Goal: Task Accomplishment & Management: Use online tool/utility

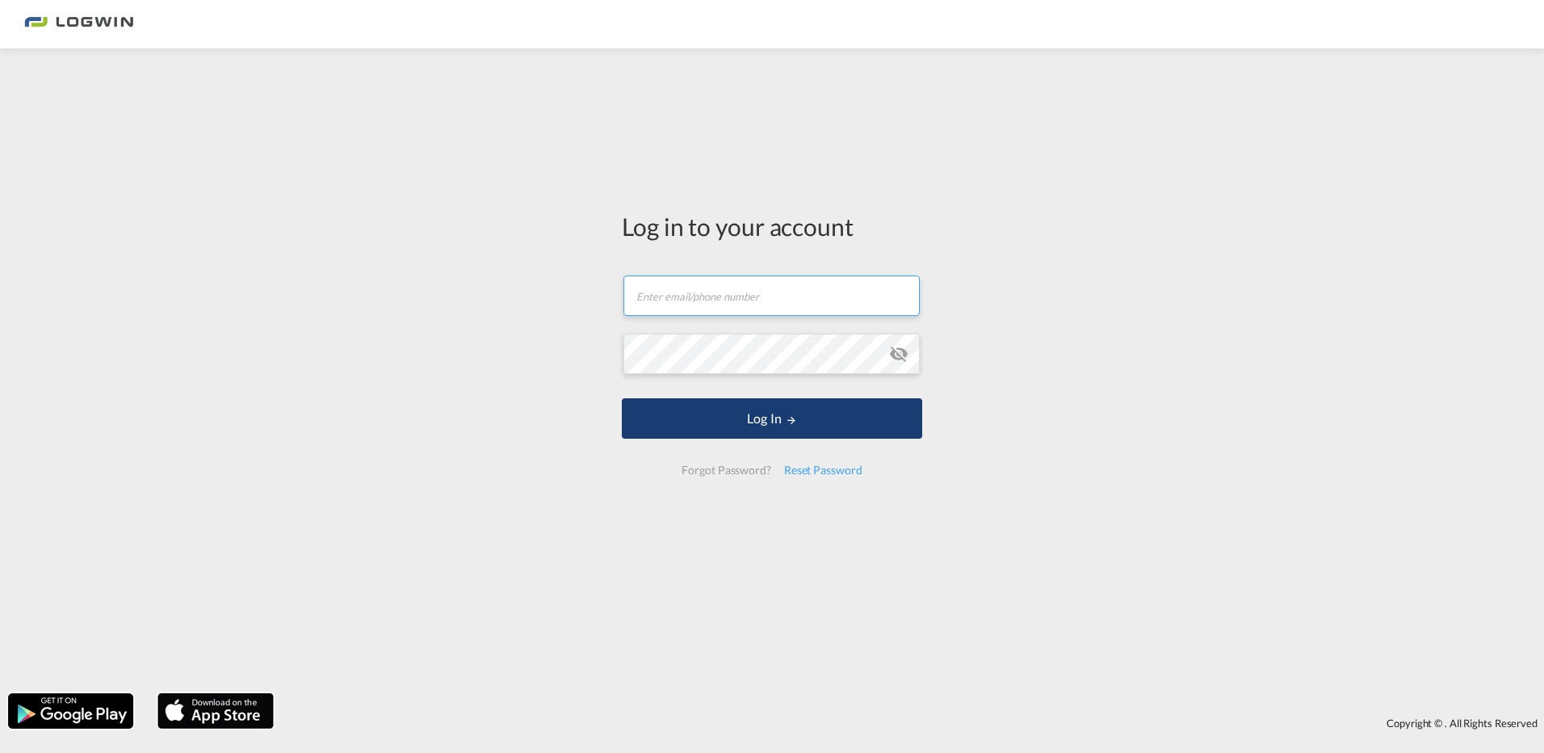
type input "[PERSON_NAME][EMAIL_ADDRESS][PERSON_NAME][DOMAIN_NAME]"
click at [707, 401] on button "Log In" at bounding box center [772, 418] width 300 height 40
